Goal: Task Accomplishment & Management: Manage account settings

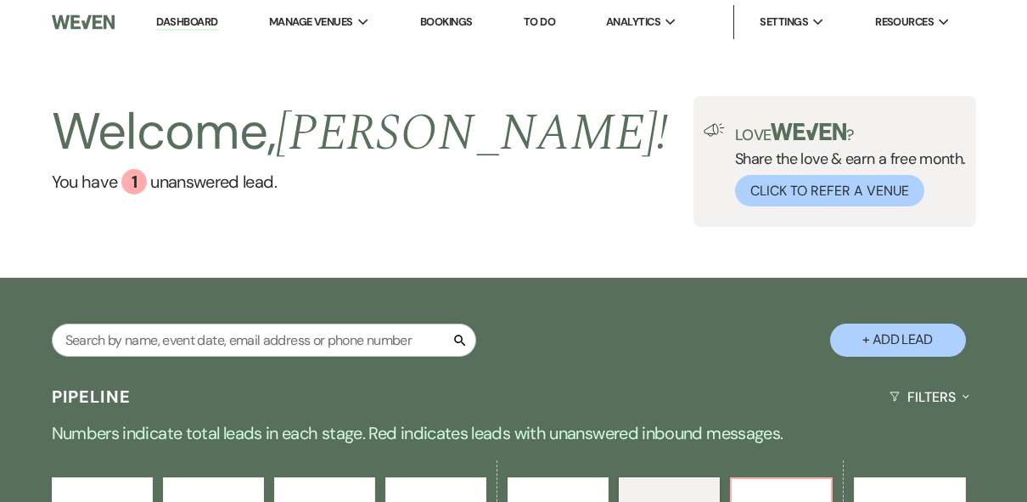
select select "6"
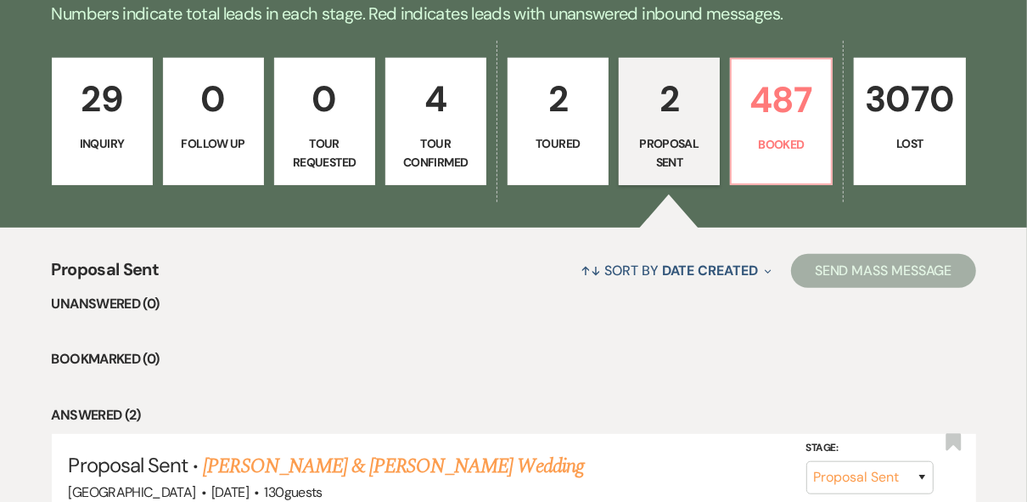
scroll to position [260, 0]
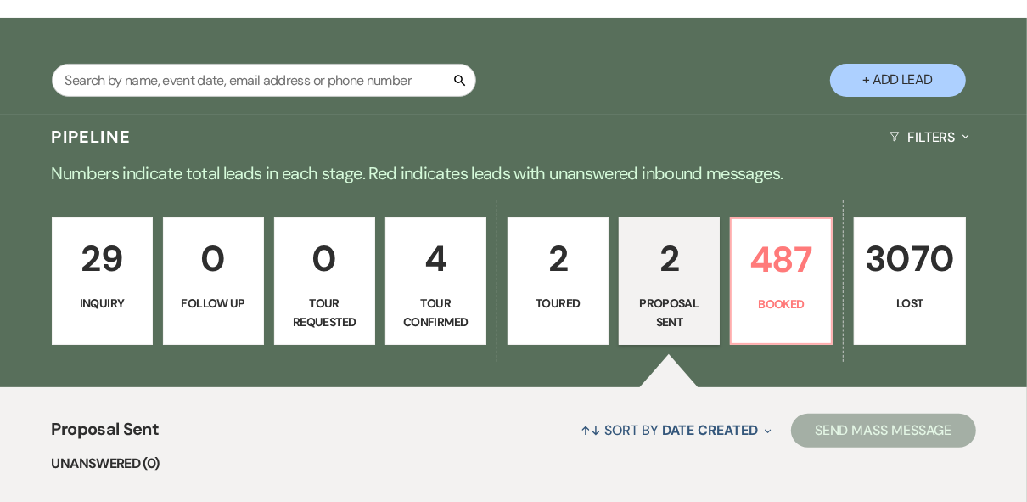
click at [586, 277] on p "2" at bounding box center [558, 258] width 79 height 57
select select "5"
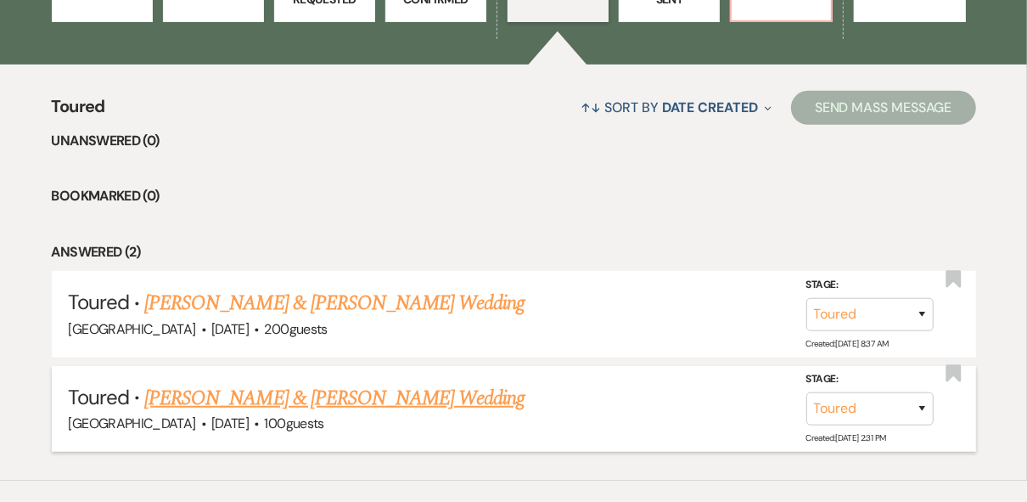
scroll to position [599, 0]
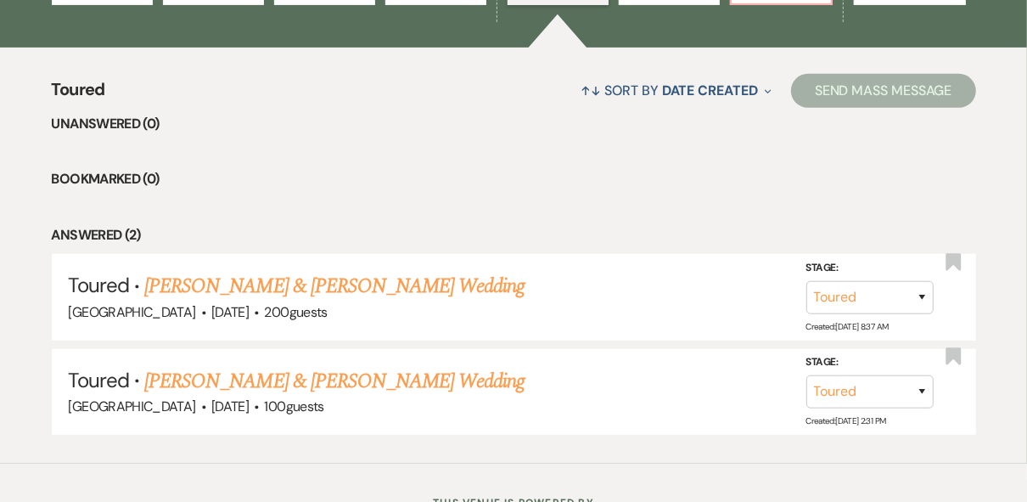
click at [625, 231] on li "Answered (2)" at bounding box center [514, 235] width 924 height 22
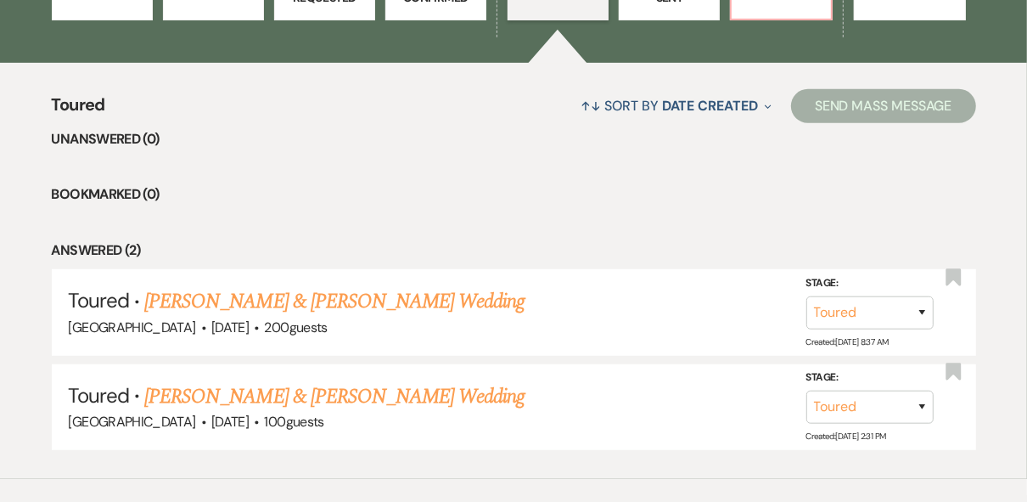
scroll to position [328, 0]
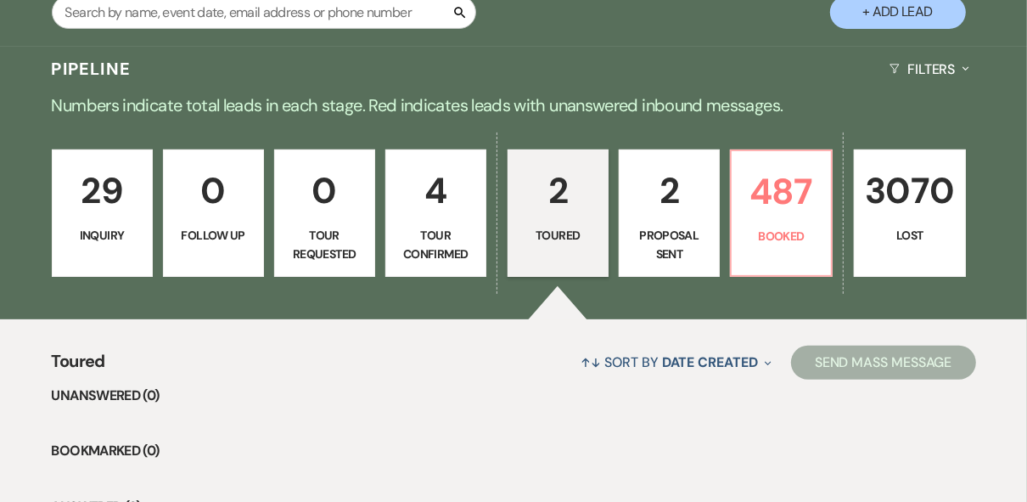
click at [654, 214] on p "2" at bounding box center [669, 190] width 79 height 57
select select "6"
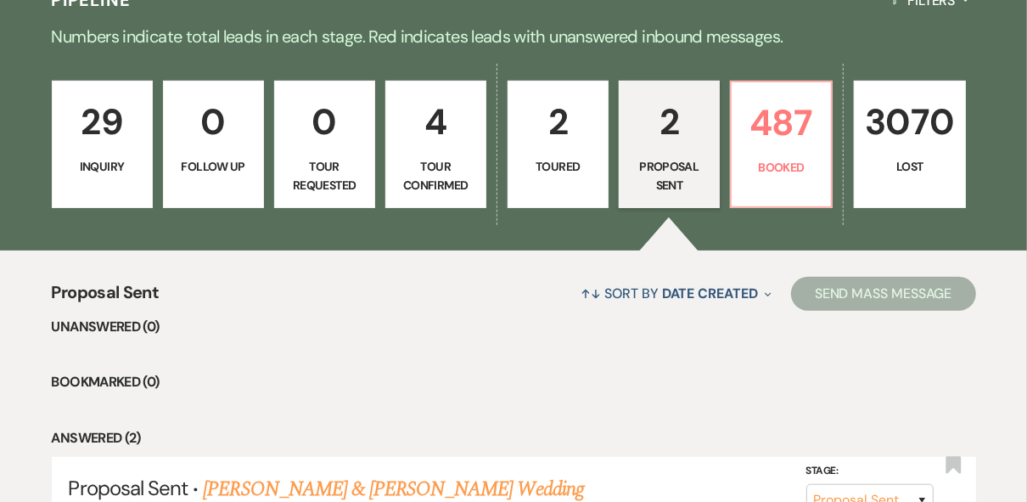
scroll to position [328, 0]
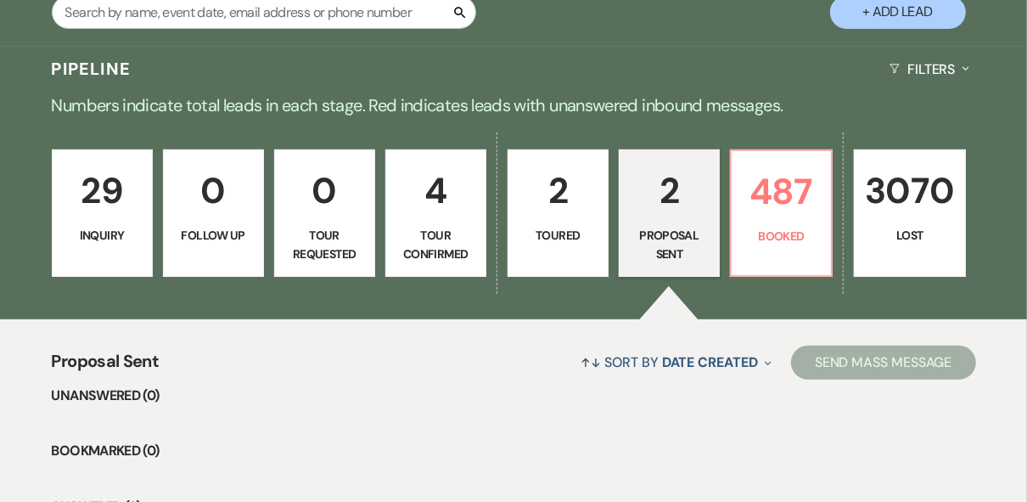
click at [419, 238] on p "Tour Confirmed" at bounding box center [435, 245] width 79 height 38
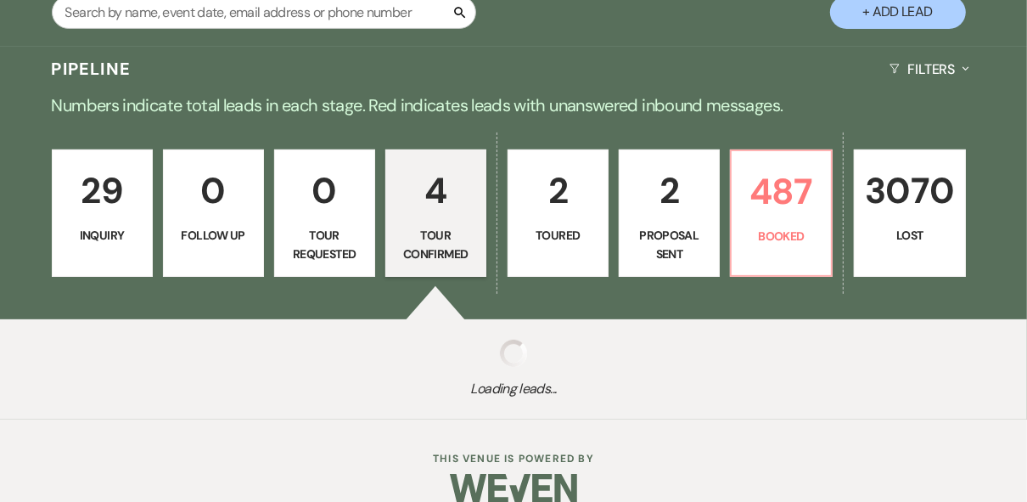
select select "4"
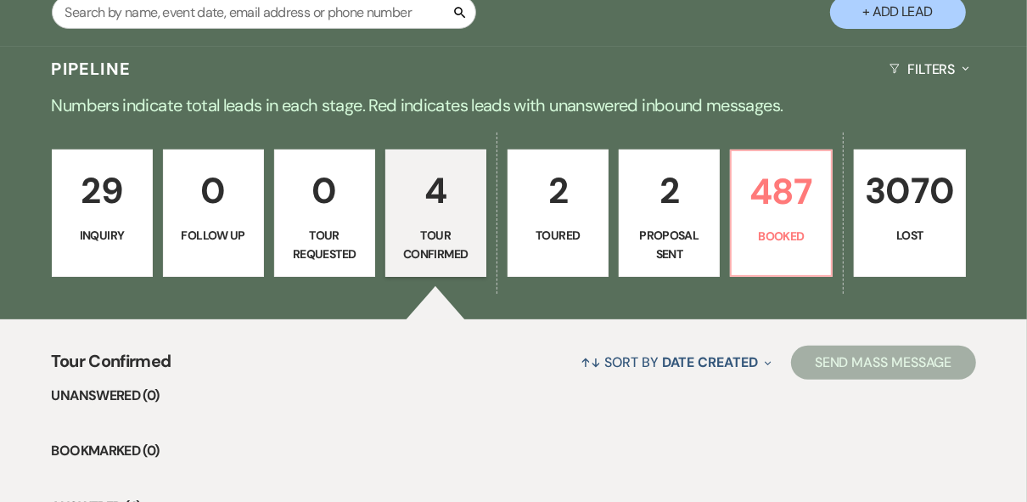
click at [521, 388] on li "Unanswered (0)" at bounding box center [514, 395] width 924 height 22
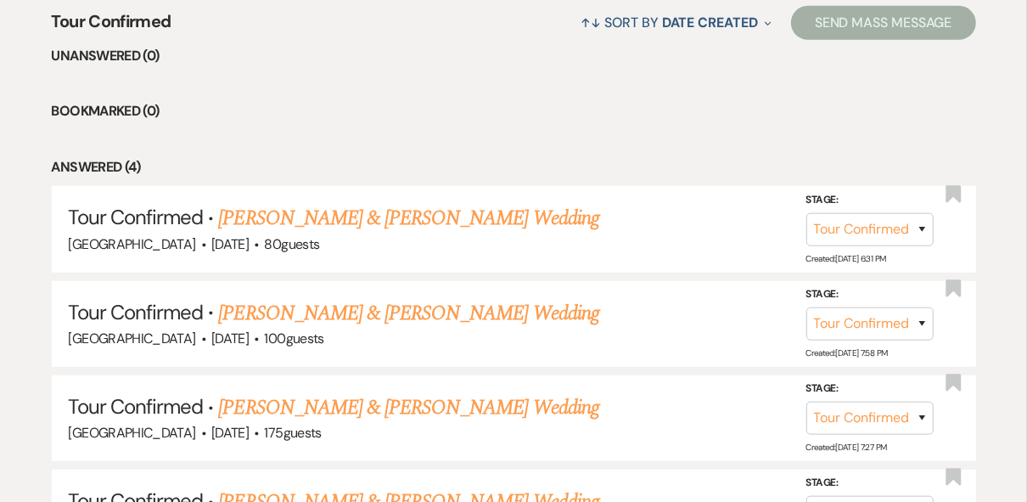
scroll to position [260, 0]
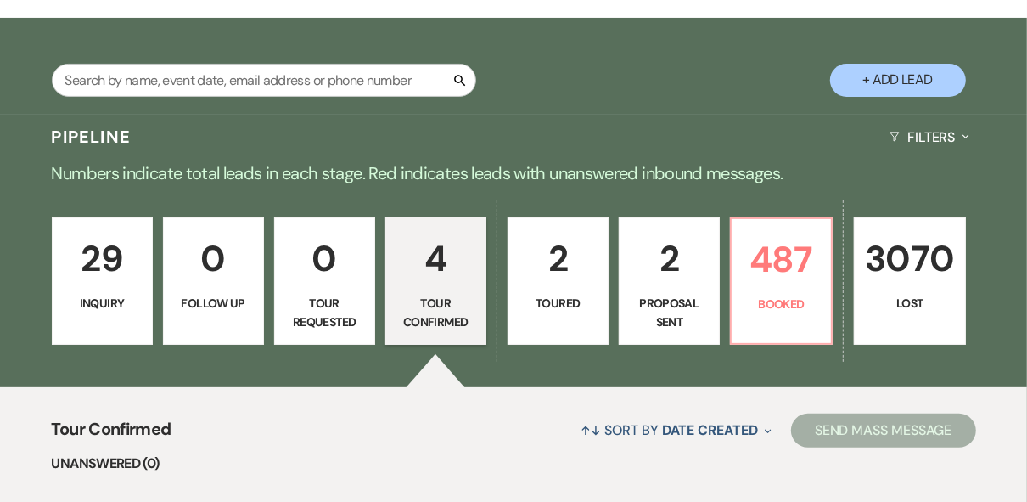
click at [122, 281] on p "29" at bounding box center [102, 258] width 79 height 57
